Goal: Check status

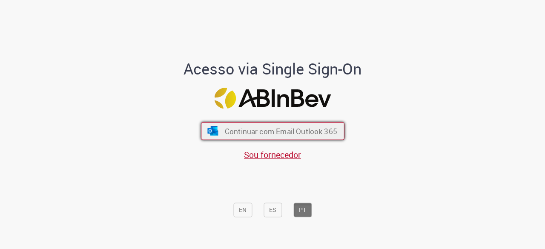
click at [321, 126] on button "Continuar com Email Outlook 365" at bounding box center [272, 131] width 143 height 18
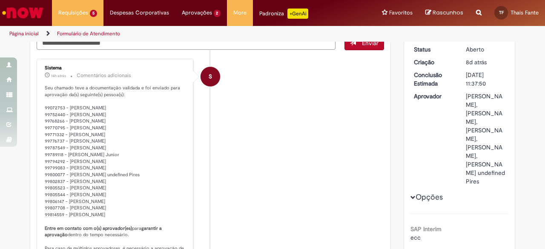
scroll to position [85, 0]
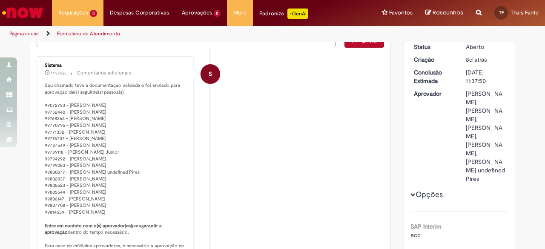
drag, startPoint x: 88, startPoint y: 194, endPoint x: 104, endPoint y: 136, distance: 60.1
click at [104, 136] on p "Seu chamado teve a documentação validada e foi enviado para aprovação da(s) seg…" at bounding box center [116, 182] width 142 height 201
click at [88, 121] on p "Seu chamado teve a documentação validada e foi enviado para aprovação da(s) seg…" at bounding box center [116, 182] width 142 height 201
drag, startPoint x: 65, startPoint y: 117, endPoint x: 301, endPoint y: 135, distance: 237.4
click at [178, 116] on p "Seu chamado teve a documentação validada e foi enviado para aprovação da(s) seg…" at bounding box center [116, 182] width 142 height 201
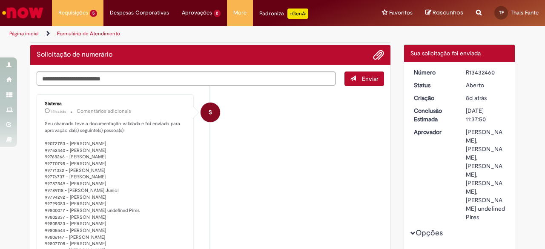
scroll to position [0, 0]
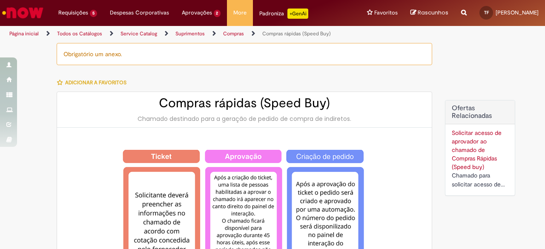
type input "**********"
